Goal: Information Seeking & Learning: Learn about a topic

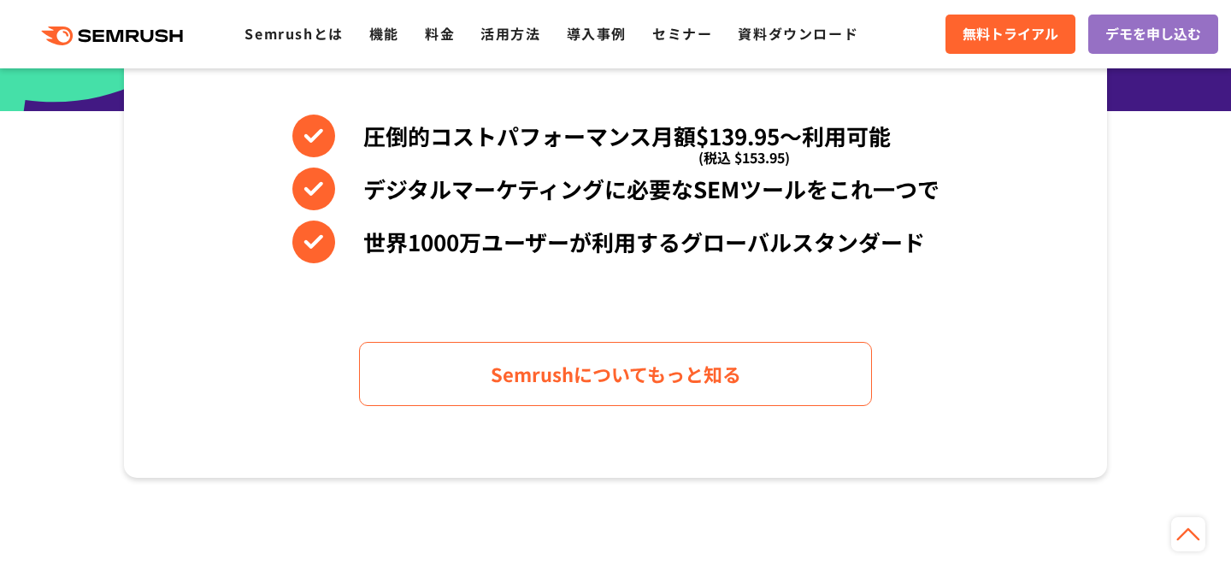
scroll to position [848, 0]
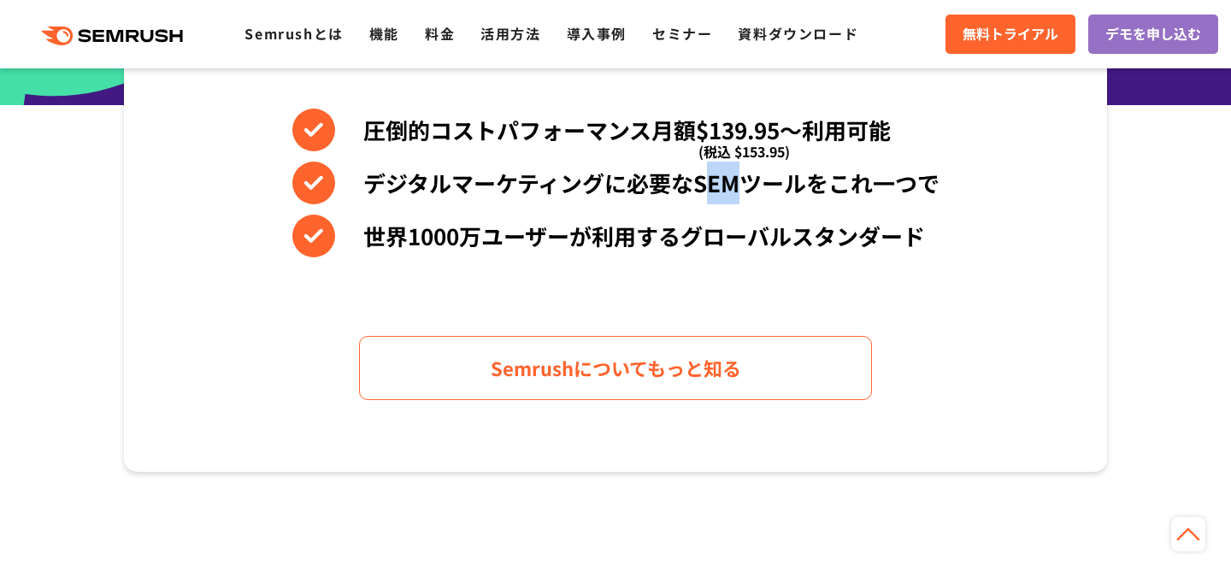
drag, startPoint x: 741, startPoint y: 190, endPoint x: 701, endPoint y: 183, distance: 40.8
click at [701, 183] on li "デジタルマーケティングに必要なSEMツールをこれ一つで" at bounding box center [615, 183] width 647 height 43
drag, startPoint x: 696, startPoint y: 182, endPoint x: 741, endPoint y: 182, distance: 45.3
click at [741, 182] on li "デジタルマーケティングに必要なSEMツールをこれ一つで" at bounding box center [615, 183] width 647 height 43
click at [763, 226] on li "世界1000万ユーザーが利用するグローバルスタンダード" at bounding box center [615, 236] width 647 height 43
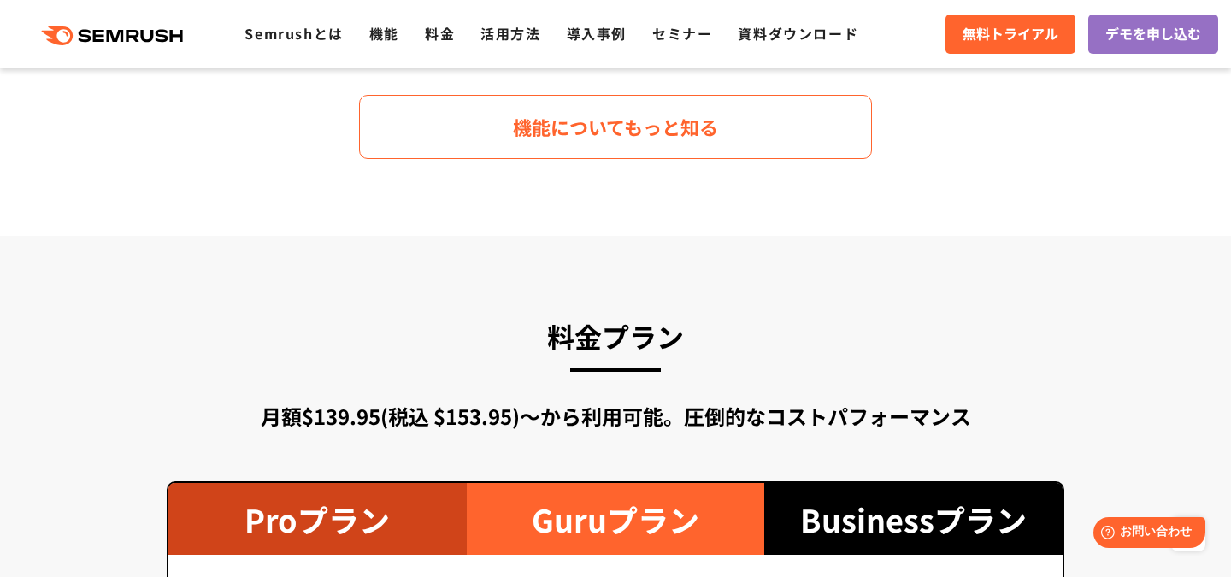
scroll to position [2783, 0]
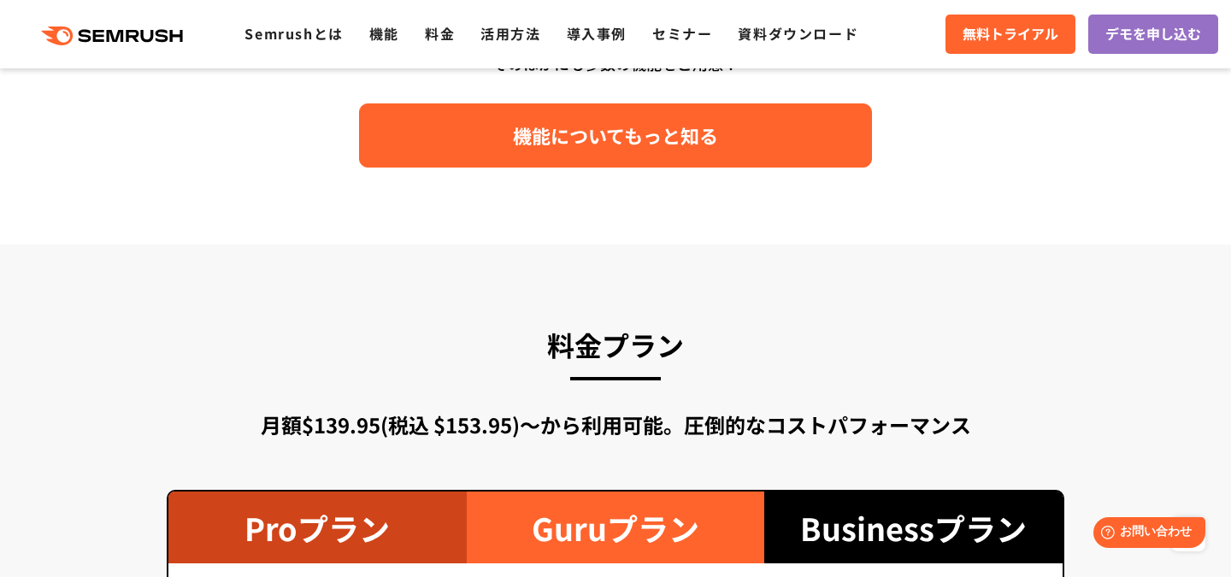
click at [513, 122] on span "機能についてもっと知る" at bounding box center [615, 136] width 205 height 30
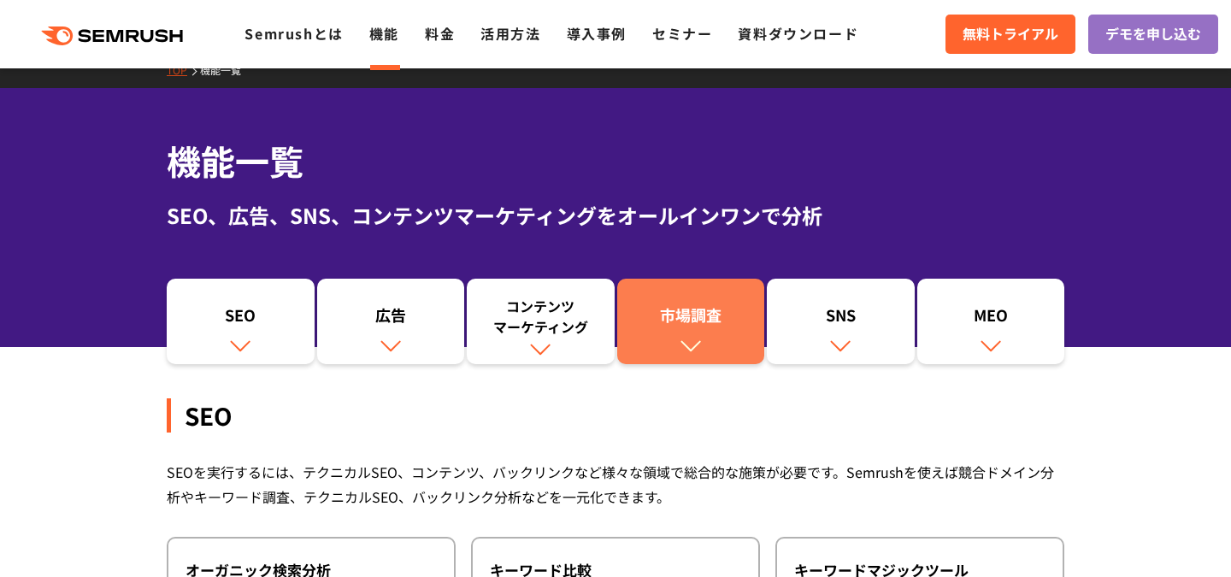
click at [697, 313] on div "市場調査" at bounding box center [691, 318] width 131 height 29
